Goal: Transaction & Acquisition: Download file/media

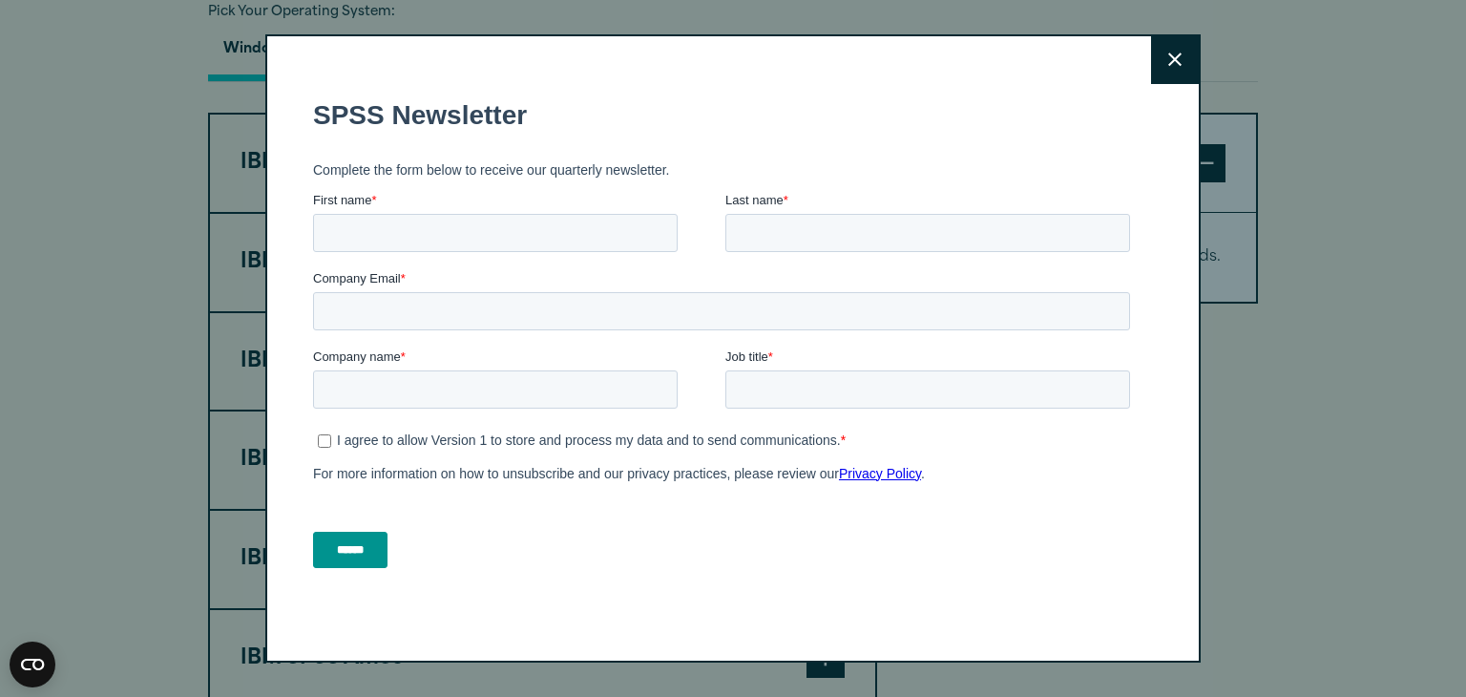
click at [1185, 53] on button "Close" at bounding box center [1175, 60] width 48 height 48
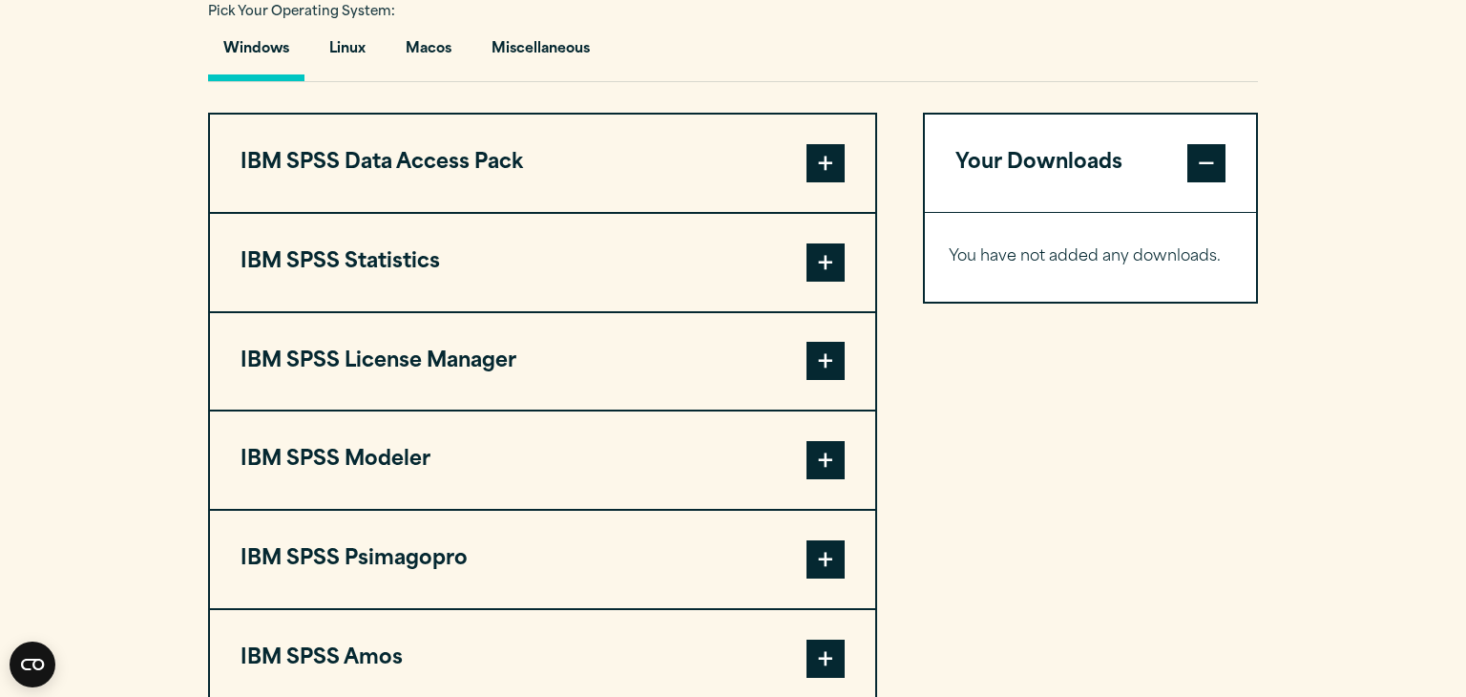
click at [677, 279] on button "IBM SPSS Statistics" at bounding box center [542, 262] width 665 height 97
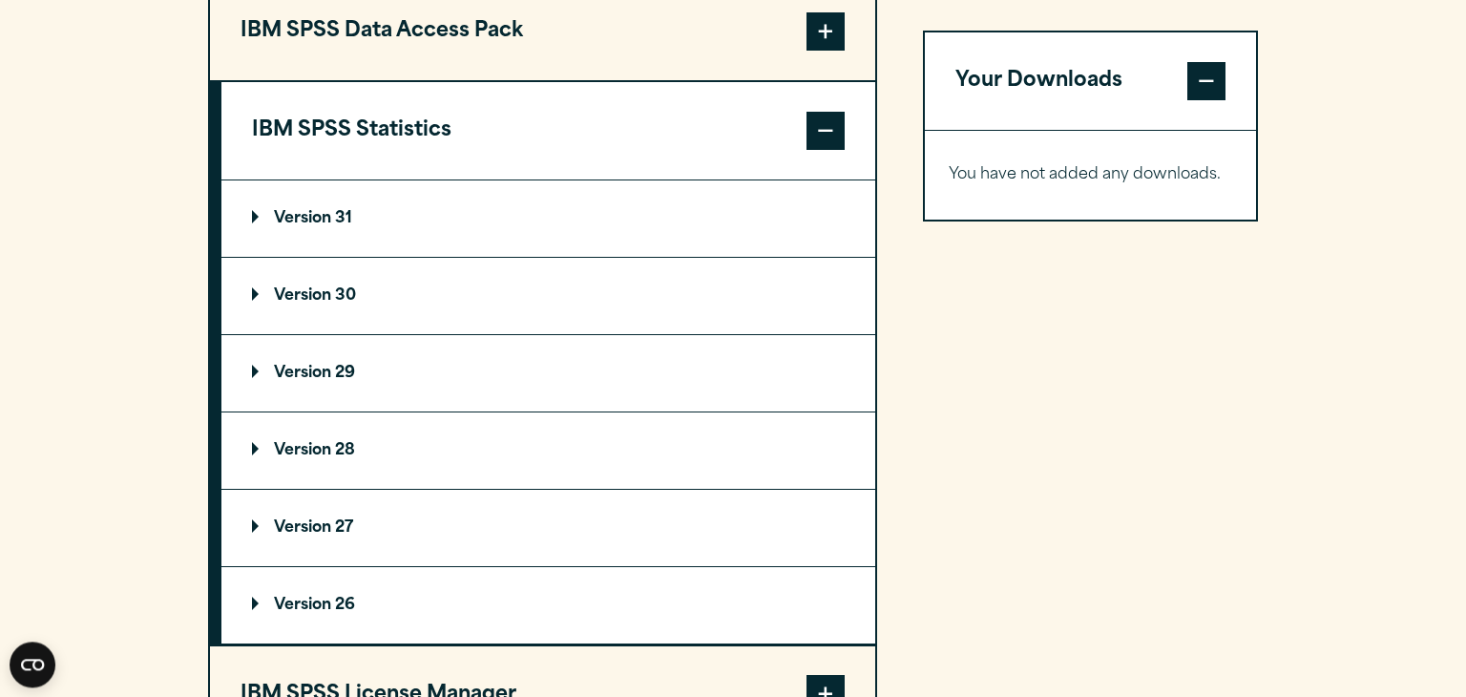
scroll to position [1576, 0]
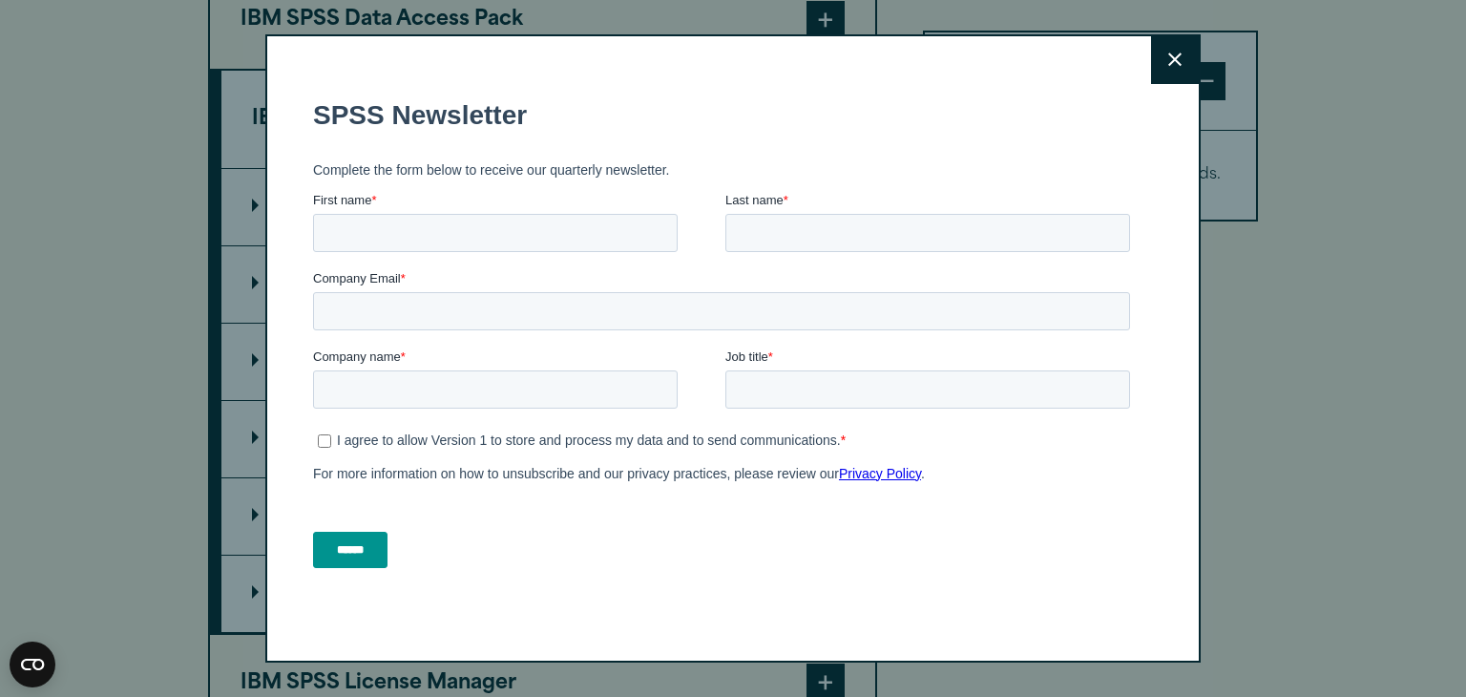
click at [1175, 46] on button "Close" at bounding box center [1175, 60] width 48 height 48
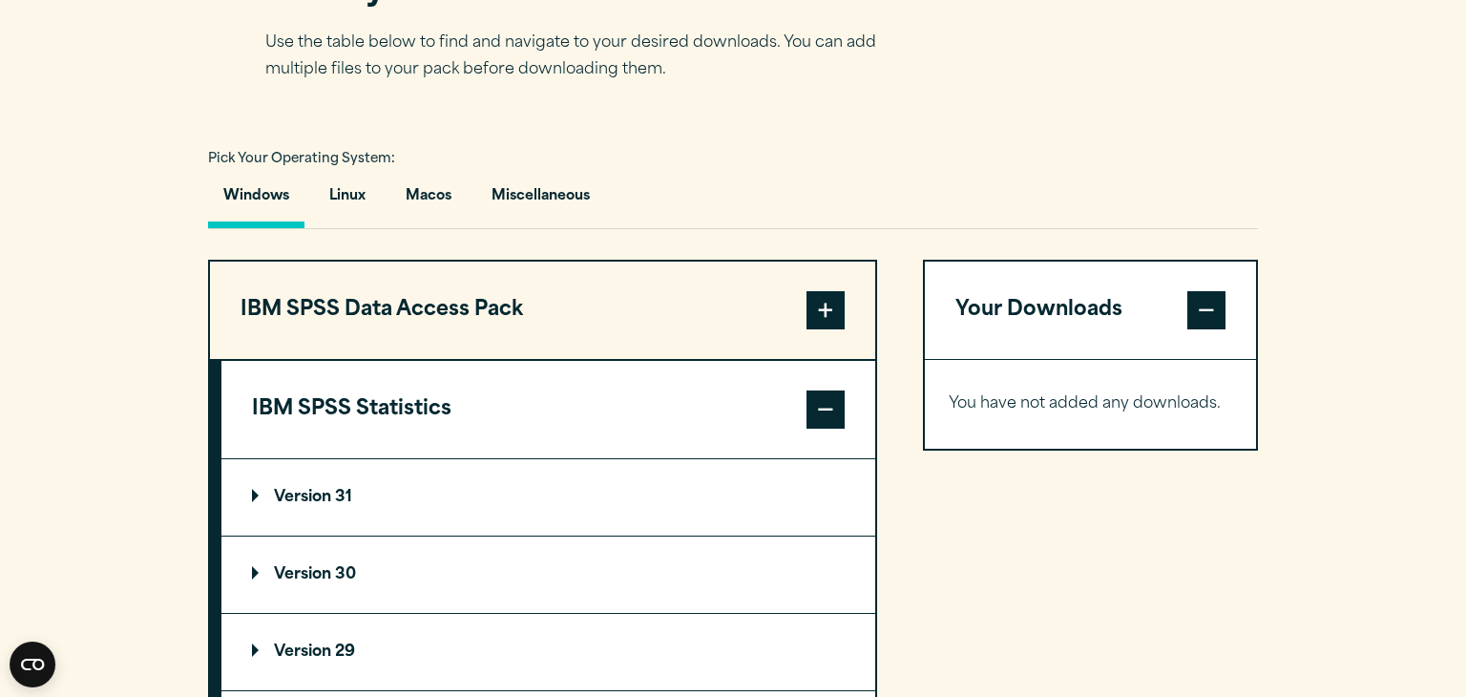
scroll to position [1367, 0]
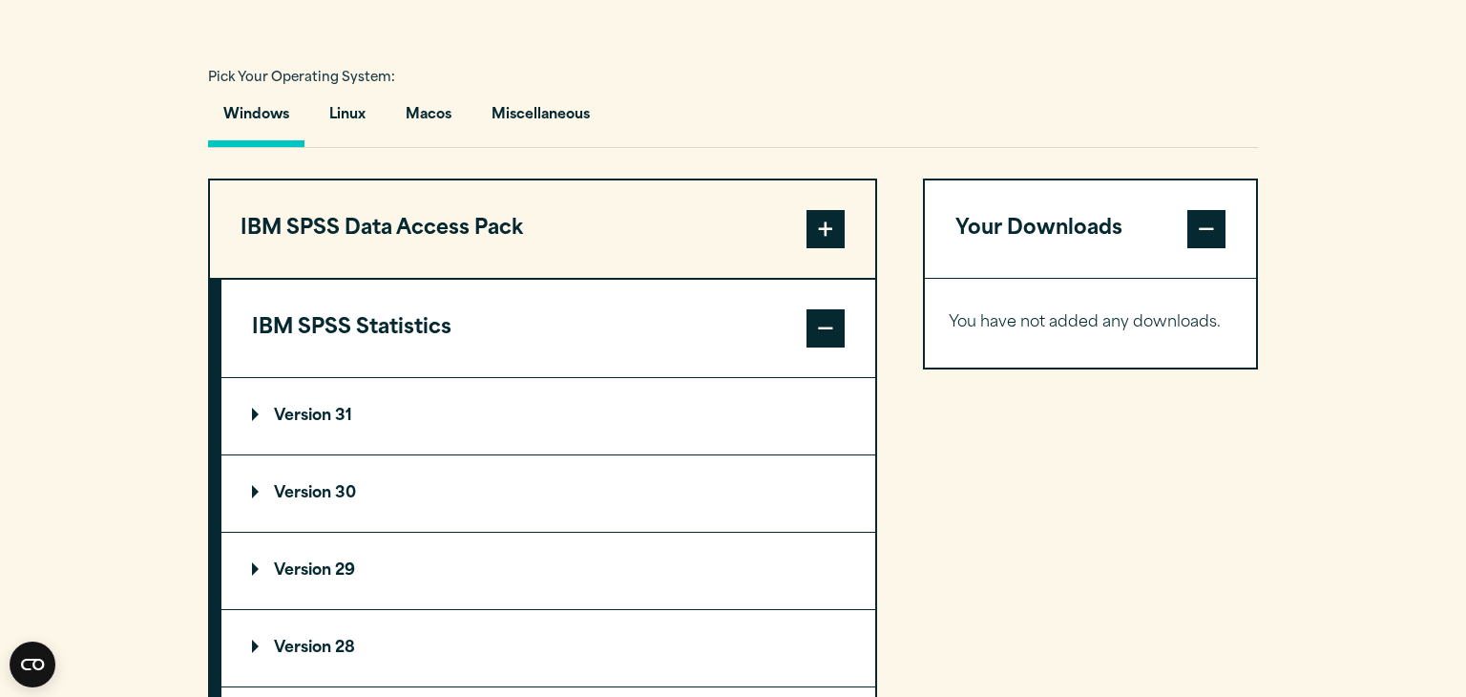
click at [696, 419] on summary "Version 31" at bounding box center [548, 416] width 654 height 76
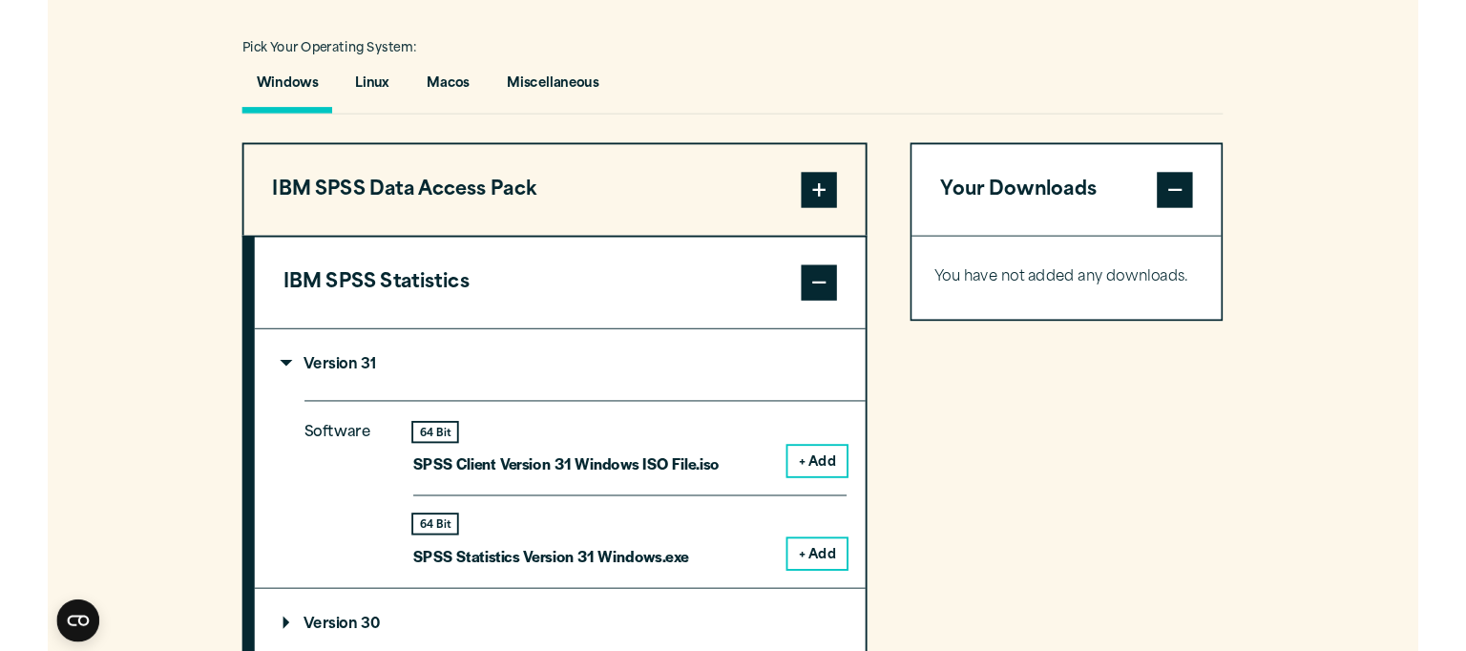
scroll to position [1403, 0]
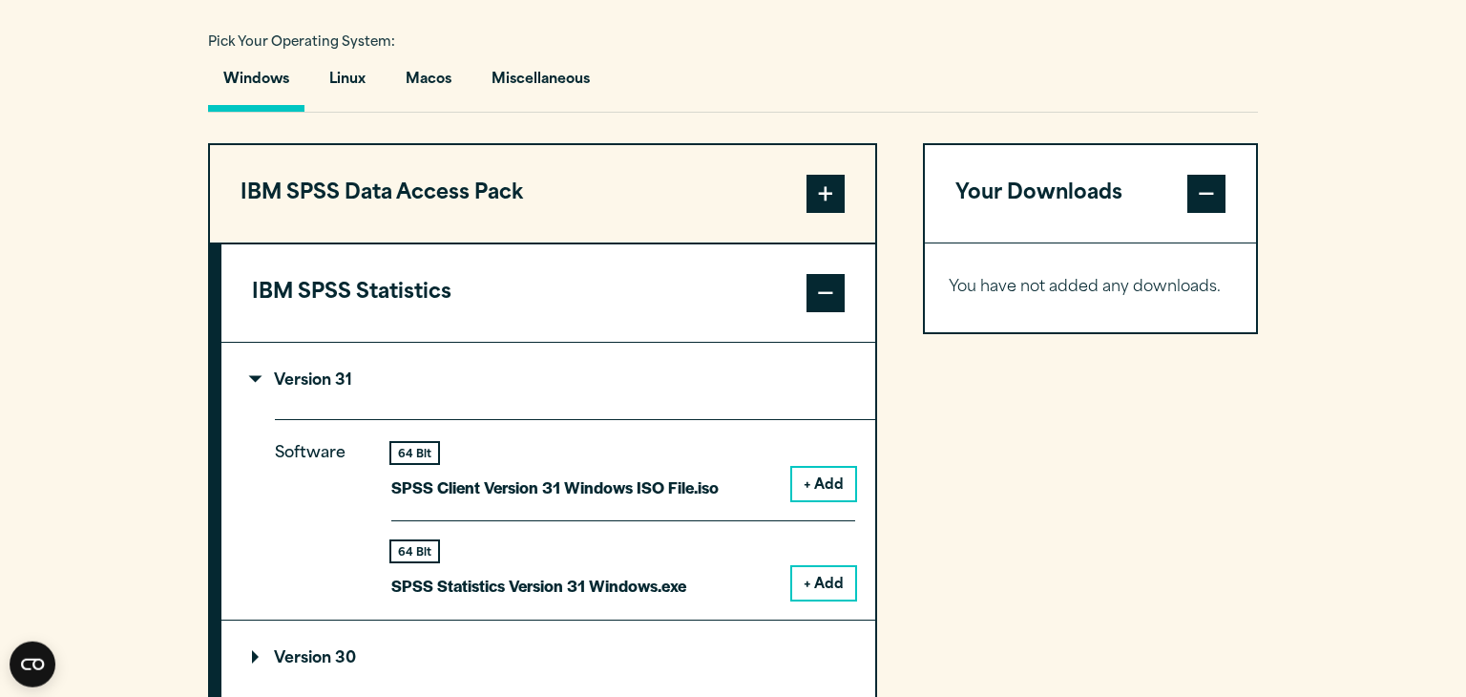
click at [822, 575] on button "+ Add" at bounding box center [823, 583] width 63 height 32
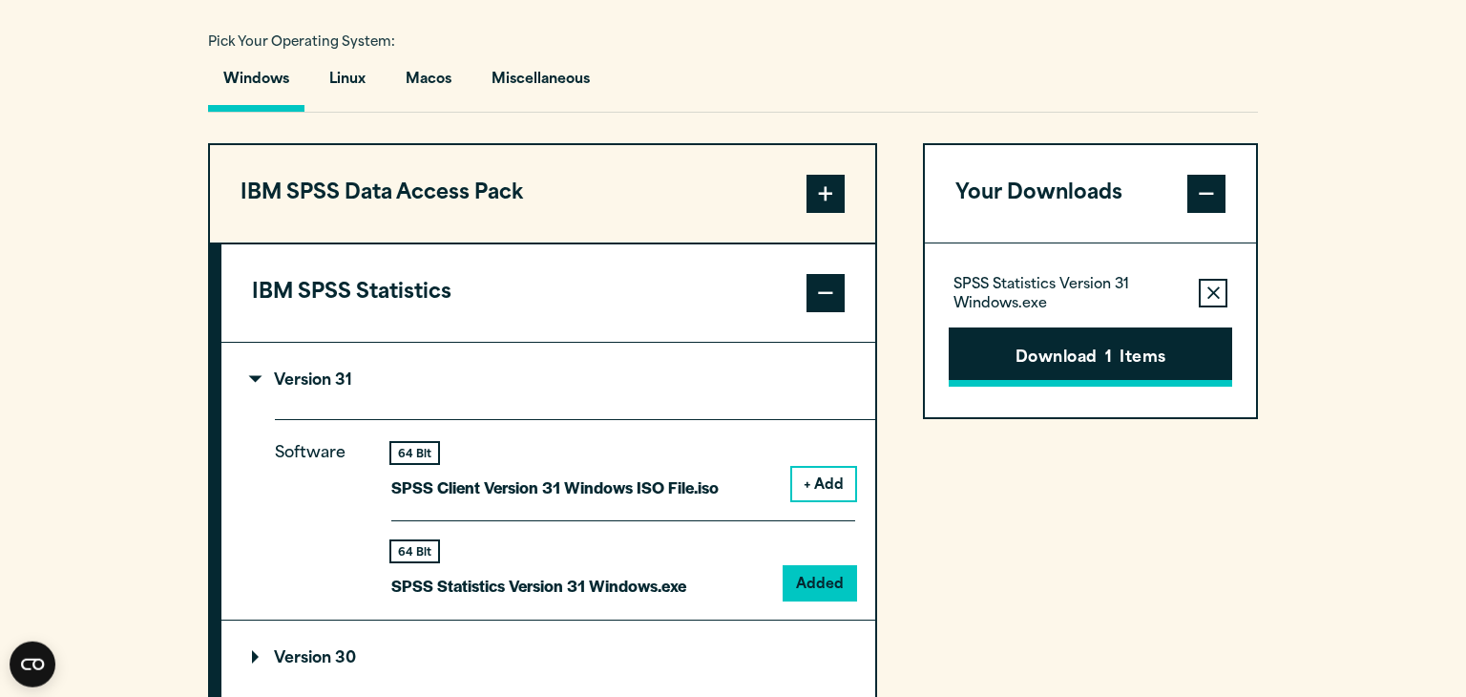
click at [1118, 350] on button "Download 1 Items" at bounding box center [1089, 356] width 283 height 59
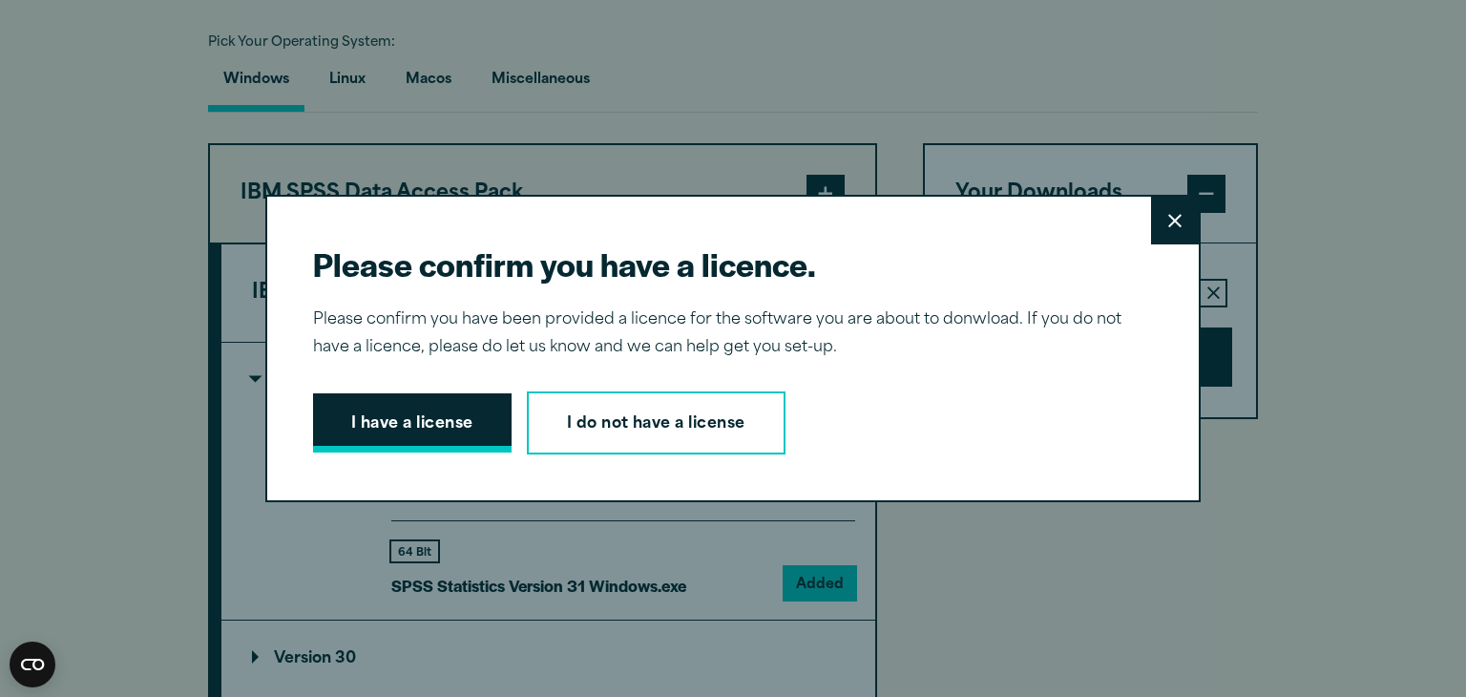
click at [477, 417] on button "I have a license" at bounding box center [412, 422] width 198 height 59
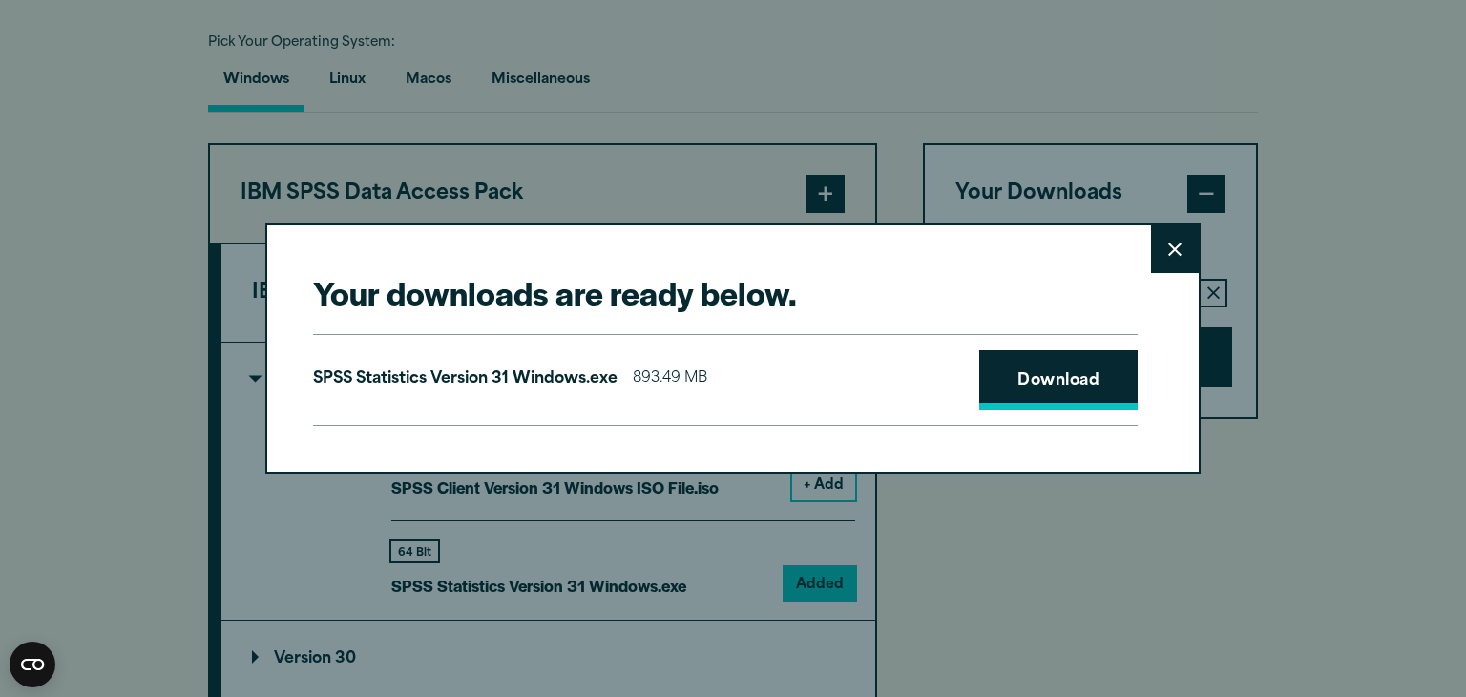
click at [1052, 378] on link "Download" at bounding box center [1058, 379] width 158 height 59
